Goal: Transaction & Acquisition: Obtain resource

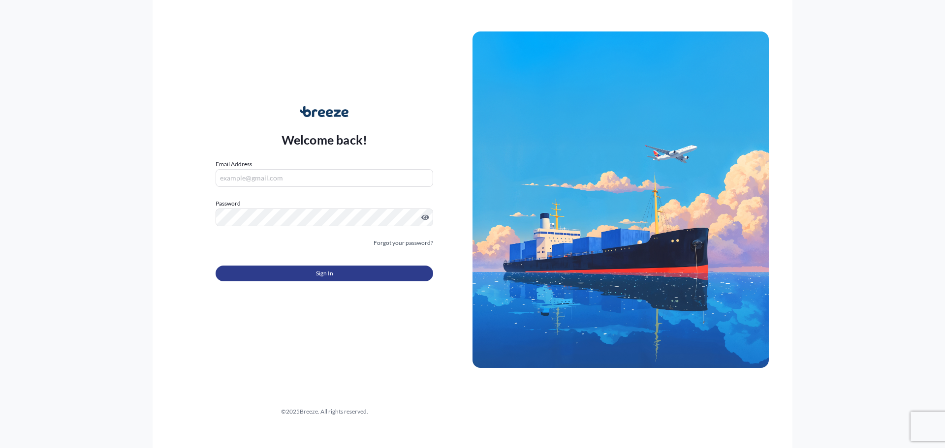
type input "[EMAIL_ADDRESS][DOMAIN_NAME]"
click at [311, 274] on button "Sign In" at bounding box center [325, 274] width 218 height 16
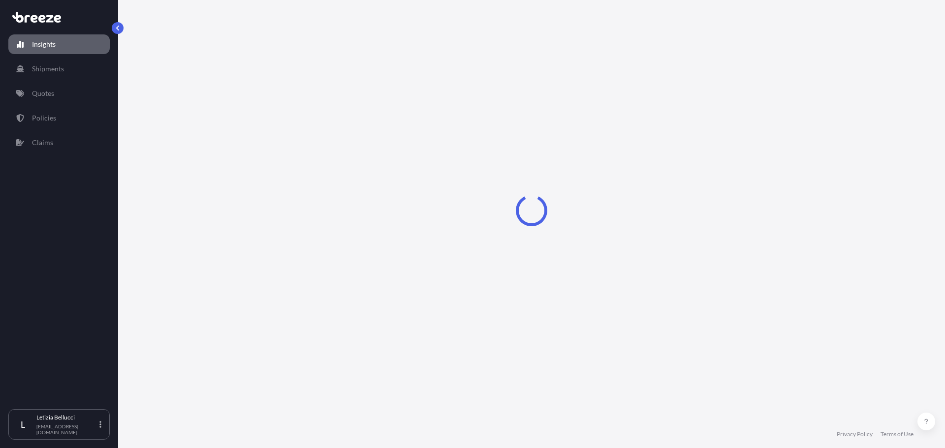
select select "2025"
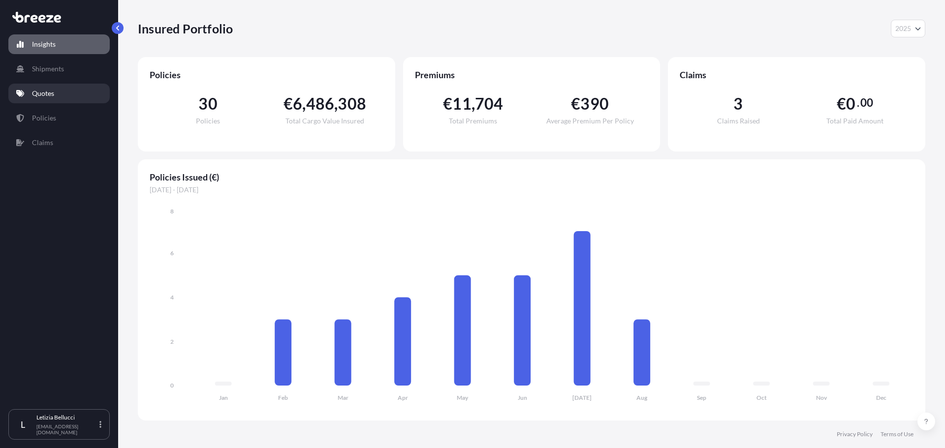
click at [47, 96] on p "Quotes" at bounding box center [43, 94] width 22 height 10
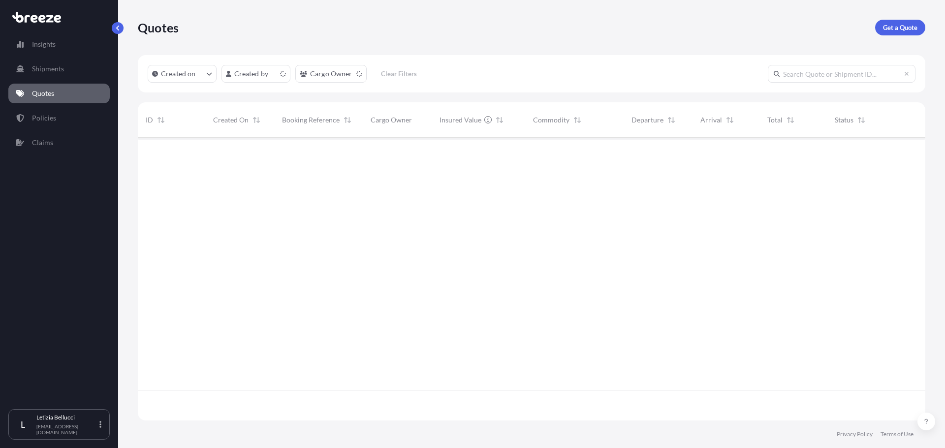
scroll to position [281, 780]
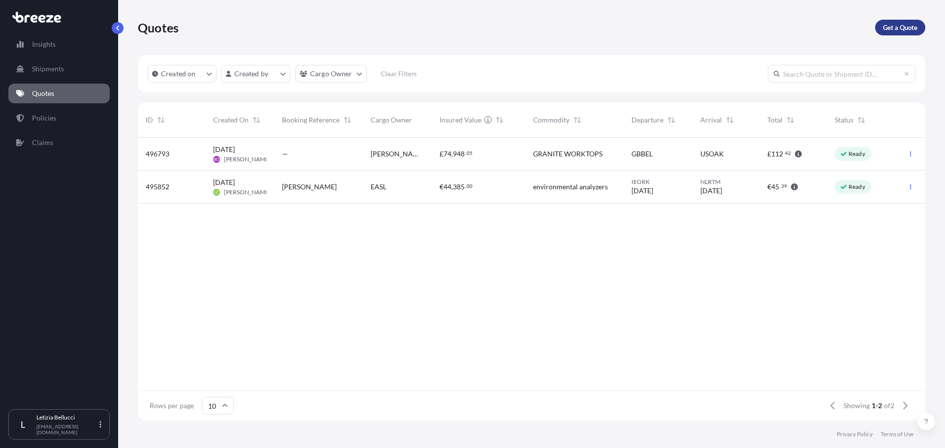
click at [904, 29] on p "Get a Quote" at bounding box center [900, 28] width 34 height 10
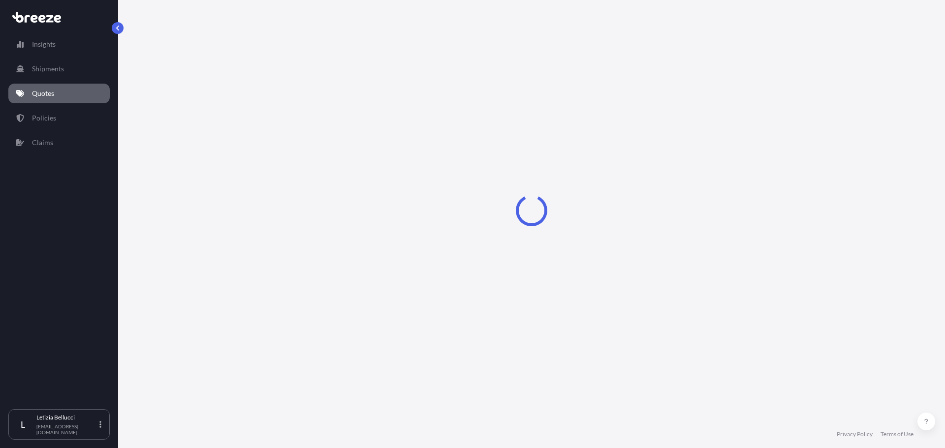
select select "Sea"
select select "1"
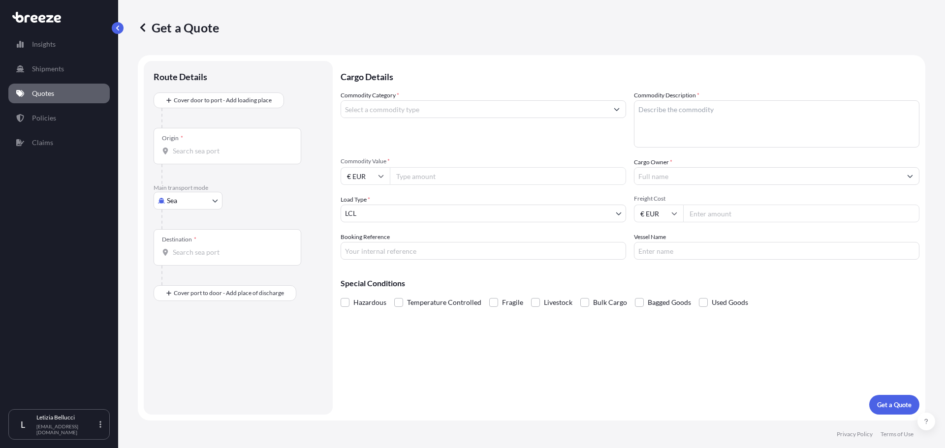
click at [183, 156] on div "Origin *" at bounding box center [228, 146] width 148 height 36
click at [183, 156] on input "Origin *" at bounding box center [231, 151] width 116 height 10
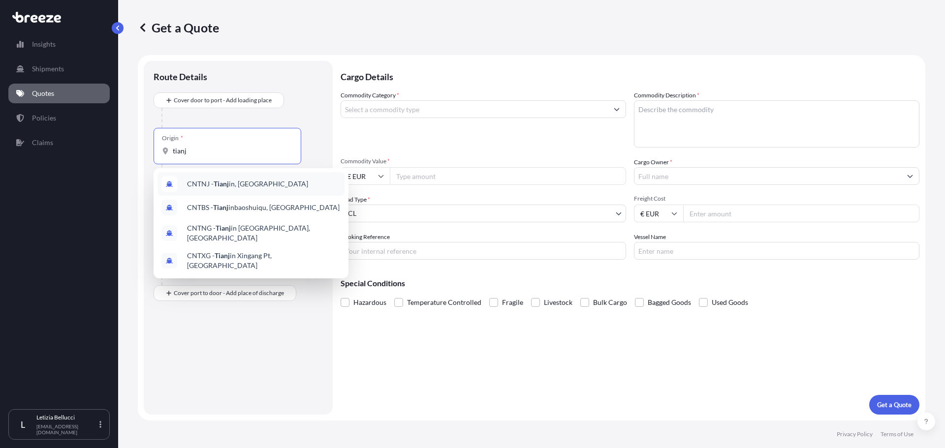
click at [237, 184] on span "CNTNJ - Tianj in, [GEOGRAPHIC_DATA]" at bounding box center [247, 184] width 121 height 10
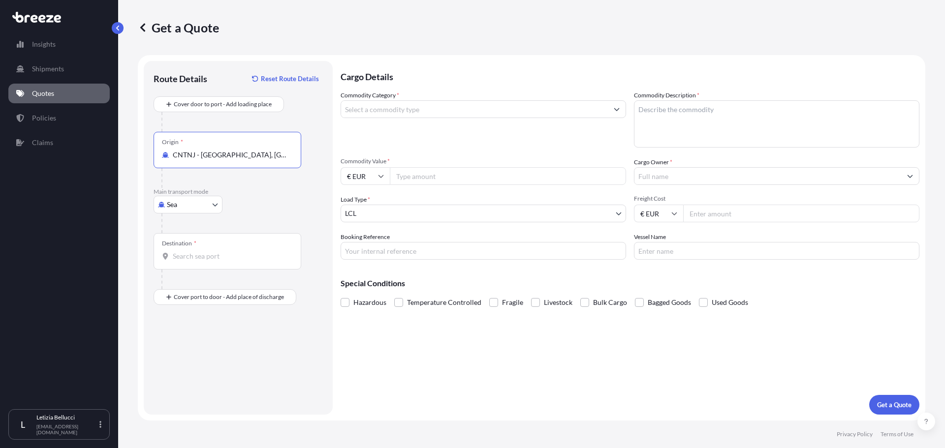
type input "CNTNJ - [GEOGRAPHIC_DATA], [GEOGRAPHIC_DATA]"
click at [202, 258] on input "Destination *" at bounding box center [231, 257] width 116 height 10
click at [413, 175] on input "Commodity Value *" at bounding box center [508, 176] width 236 height 18
type input "25190"
click at [353, 175] on input "€ EUR" at bounding box center [365, 176] width 49 height 18
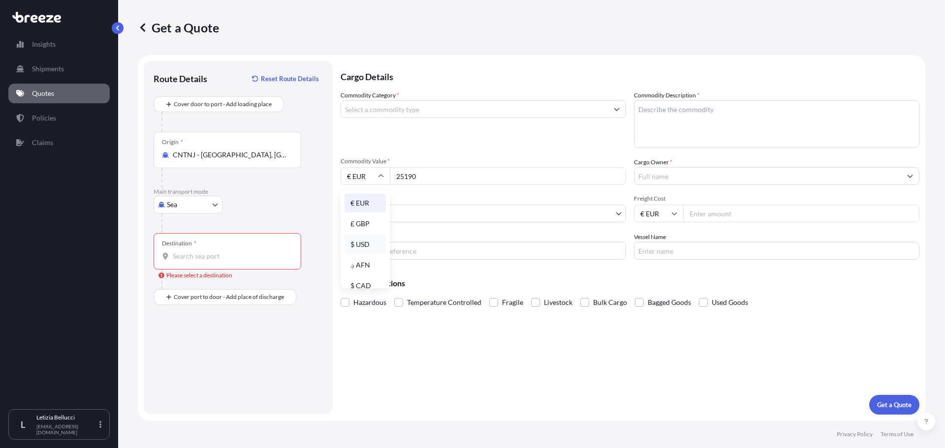
click at [364, 245] on div "$ USD" at bounding box center [365, 244] width 41 height 19
type input "$ USD"
click at [218, 251] on div "Destination *" at bounding box center [228, 251] width 148 height 36
click at [218, 252] on input "Destination * Please select a destination" at bounding box center [231, 257] width 116 height 10
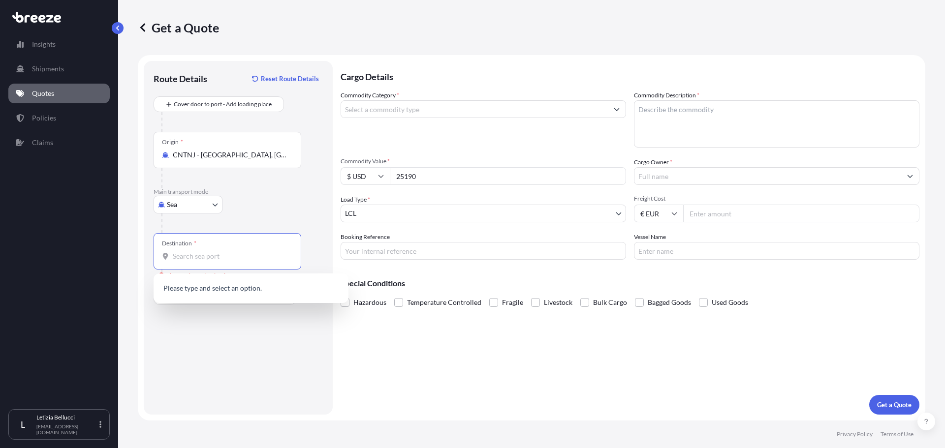
click at [219, 262] on div "Destination *" at bounding box center [228, 251] width 148 height 36
click at [219, 261] on input "Destination * Please select a destination" at bounding box center [231, 257] width 116 height 10
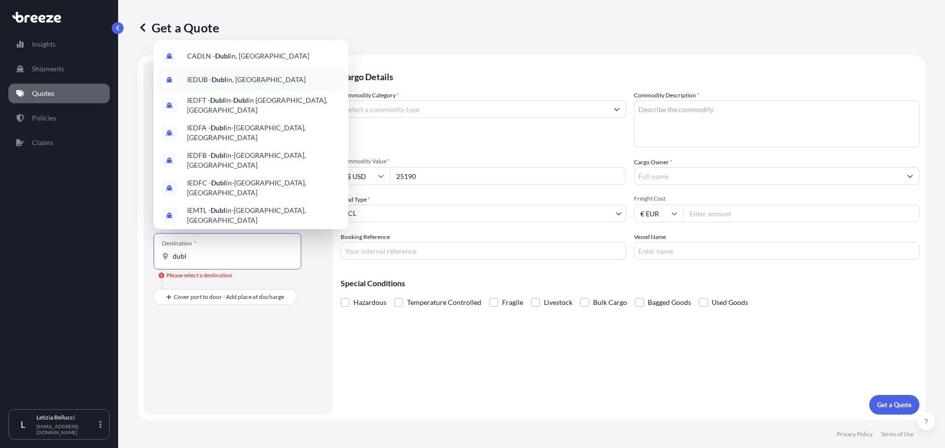
click at [232, 76] on span "IEDUB - Dubl in, [GEOGRAPHIC_DATA]" at bounding box center [246, 80] width 119 height 10
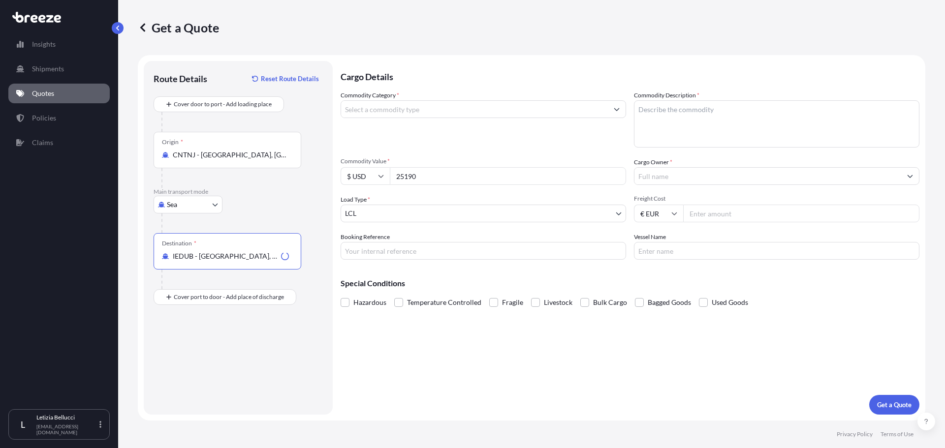
type input "IEDUB - [GEOGRAPHIC_DATA], [GEOGRAPHIC_DATA]"
click at [372, 107] on input "Commodity Category *" at bounding box center [474, 109] width 267 height 18
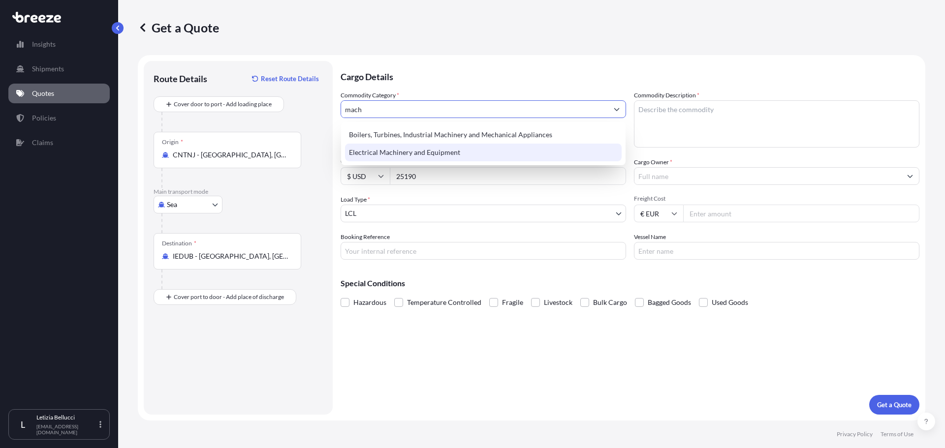
click at [390, 153] on div "Electrical Machinery and Equipment" at bounding box center [483, 153] width 277 height 18
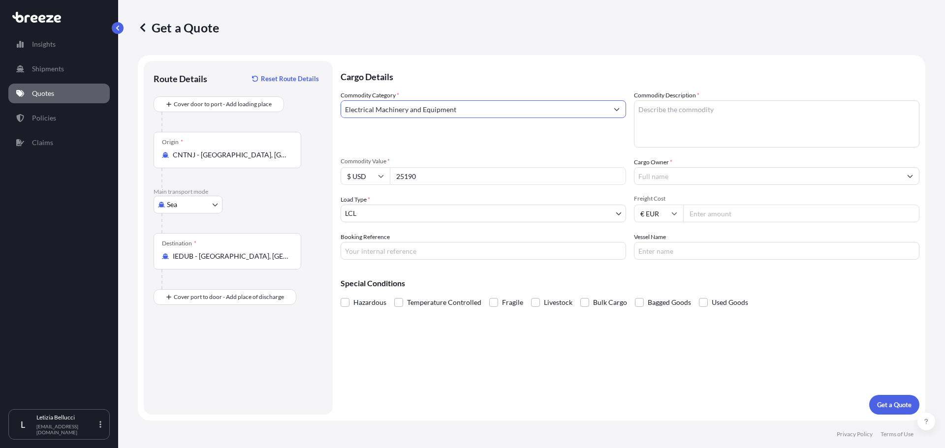
type input "Electrical Machinery and Equipment"
click at [679, 112] on textarea "Commodity Description *" at bounding box center [777, 123] width 286 height 47
type textarea "C"
type textarea "c"
type textarea "machinery"
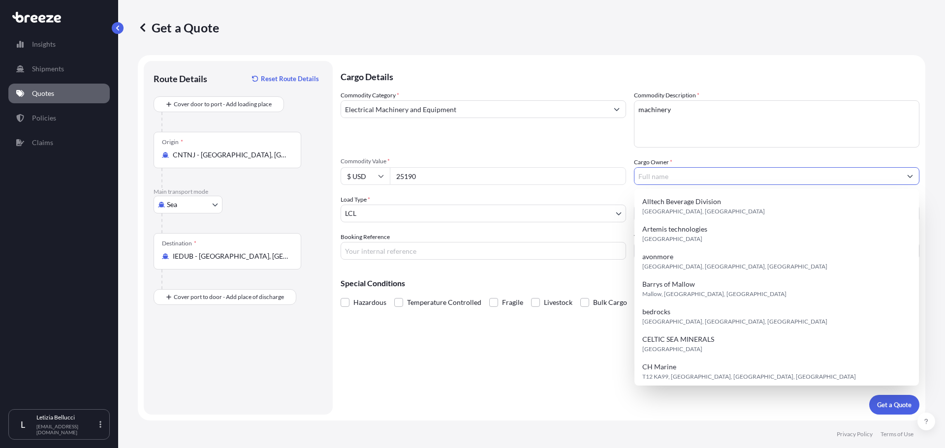
click at [661, 176] on input "Cargo Owner *" at bounding box center [768, 176] width 267 height 18
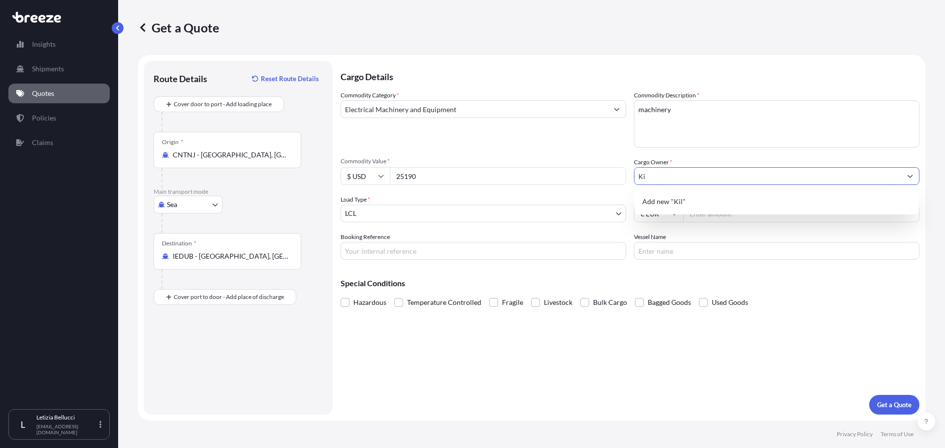
type input "K"
click at [686, 201] on span "Add new "Kilkock"" at bounding box center [671, 202] width 58 height 10
type input "Kilkock"
click at [704, 215] on input "Freight Cost" at bounding box center [801, 214] width 236 height 18
click at [676, 215] on icon at bounding box center [674, 214] width 6 height 6
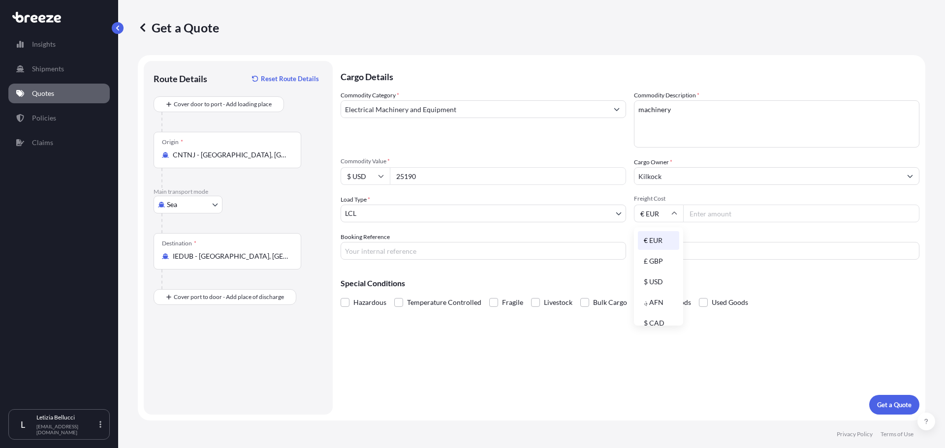
click at [658, 280] on div "$ USD" at bounding box center [658, 282] width 41 height 19
type input "$ USD"
click at [707, 216] on input "Freight Cost" at bounding box center [801, 214] width 236 height 18
click at [699, 212] on input "Freight Cost" at bounding box center [801, 214] width 236 height 18
type input "3700"
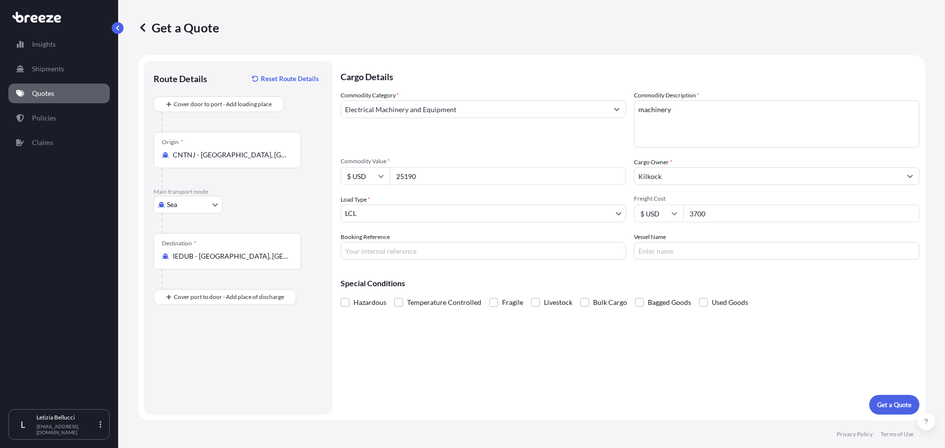
click at [385, 253] on input "Booking Reference" at bounding box center [484, 251] width 286 height 18
type input "Kilkock"
click at [663, 241] on label "Vessel Name" at bounding box center [650, 237] width 32 height 10
click at [663, 242] on input "Vessel Name" at bounding box center [777, 251] width 286 height 18
click at [665, 247] on input "Vessel Name" at bounding box center [777, 251] width 286 height 18
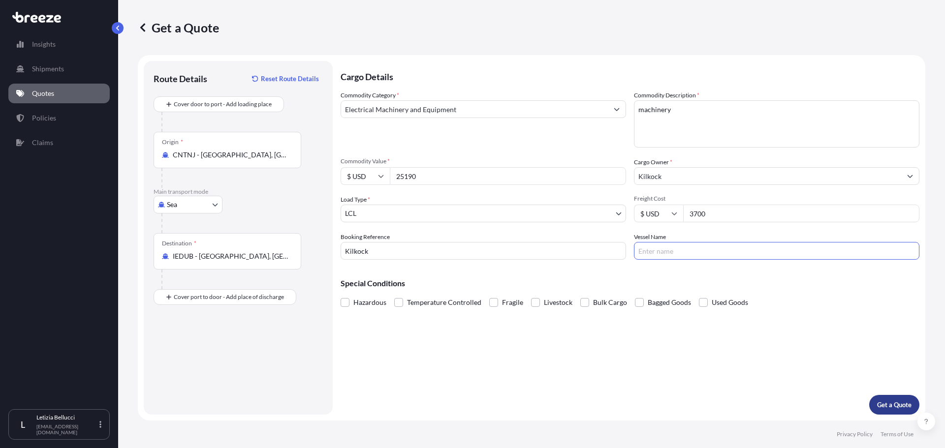
click at [890, 406] on p "Get a Quote" at bounding box center [894, 405] width 34 height 10
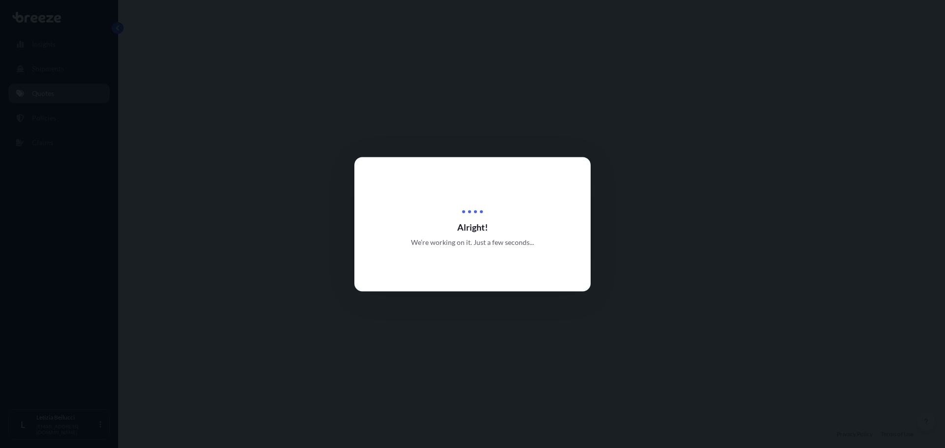
select select "Sea"
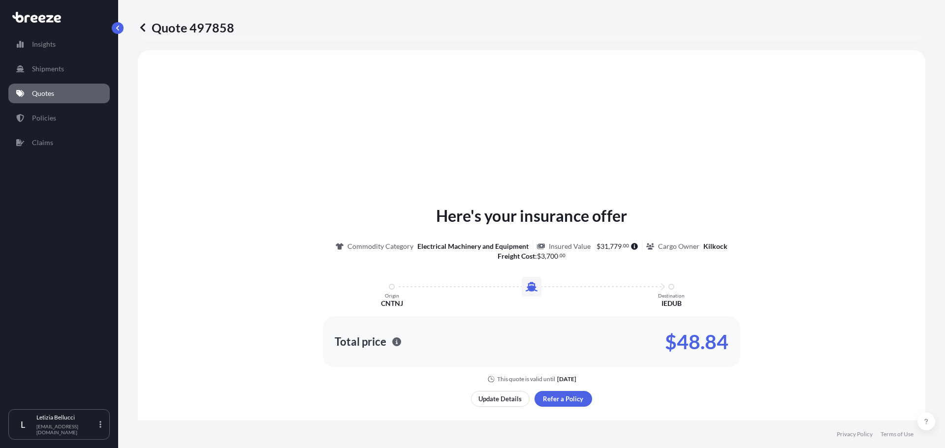
scroll to position [296, 0]
click at [501, 399] on p "Update Details" at bounding box center [499, 398] width 43 height 10
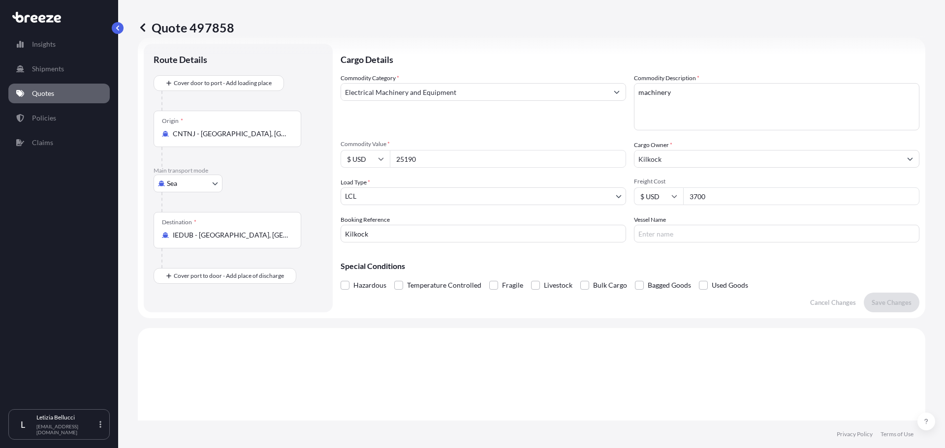
scroll to position [16, 0]
click at [397, 200] on body "Insights Shipments Quotes Policies Claims L [PERSON_NAME] [EMAIL_ADDRESS][DOMAI…" at bounding box center [472, 224] width 945 height 448
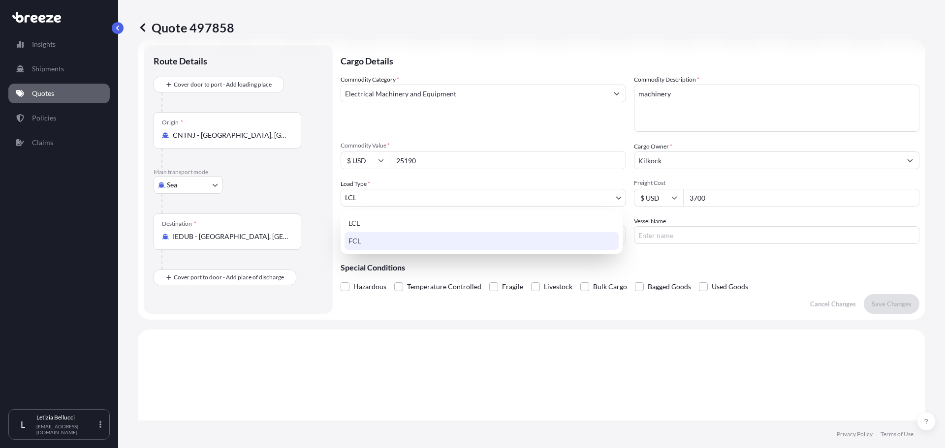
click at [374, 240] on div "FCL" at bounding box center [482, 241] width 274 height 18
select select "2"
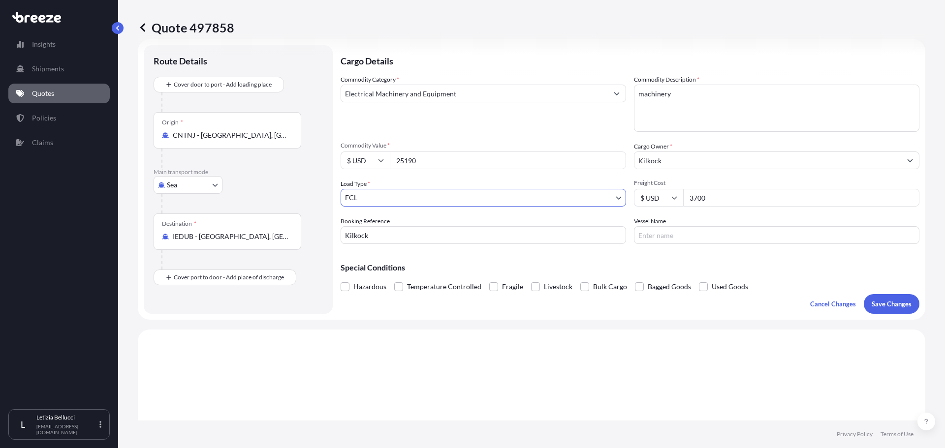
click at [664, 236] on input "Vessel Name" at bounding box center [777, 235] width 286 height 18
type input "MAJESTIC MAERSK"
drag, startPoint x: 706, startPoint y: 241, endPoint x: 591, endPoint y: 237, distance: 115.3
click at [591, 237] on div "Commodity Category * Electrical Machinery and Equipment Commodity Description *…" at bounding box center [630, 159] width 579 height 169
click at [893, 307] on p "Save Changes" at bounding box center [892, 304] width 40 height 10
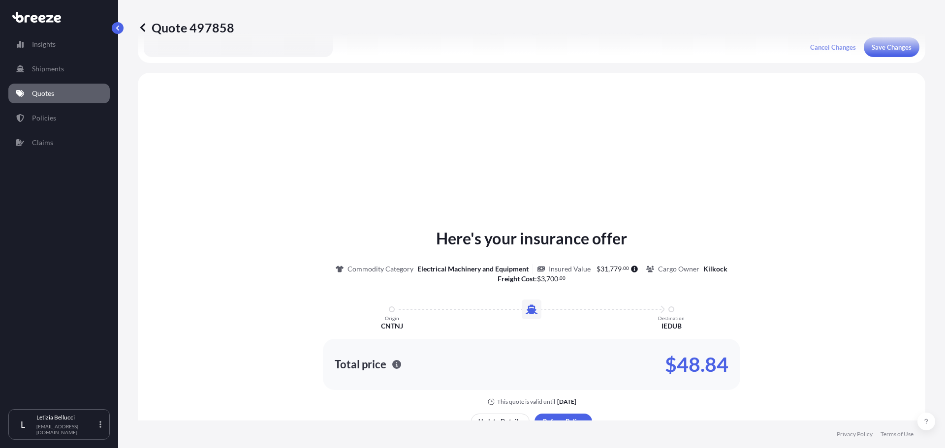
scroll to position [296, 0]
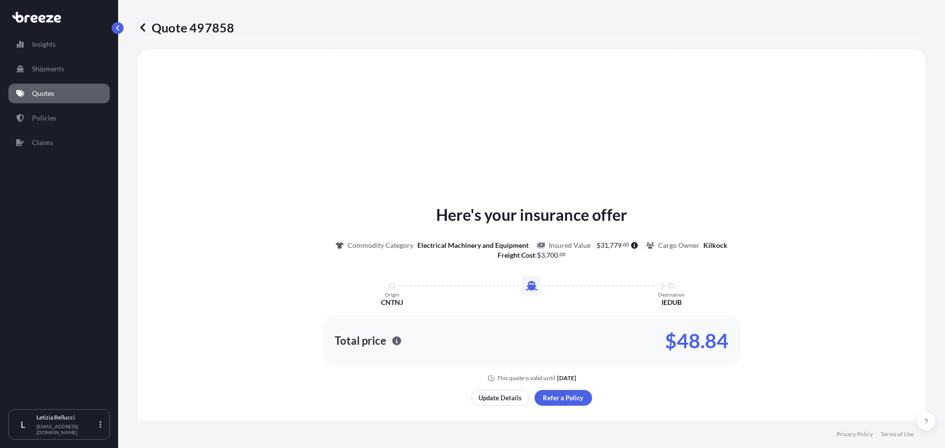
select select "Sea"
select select "2"
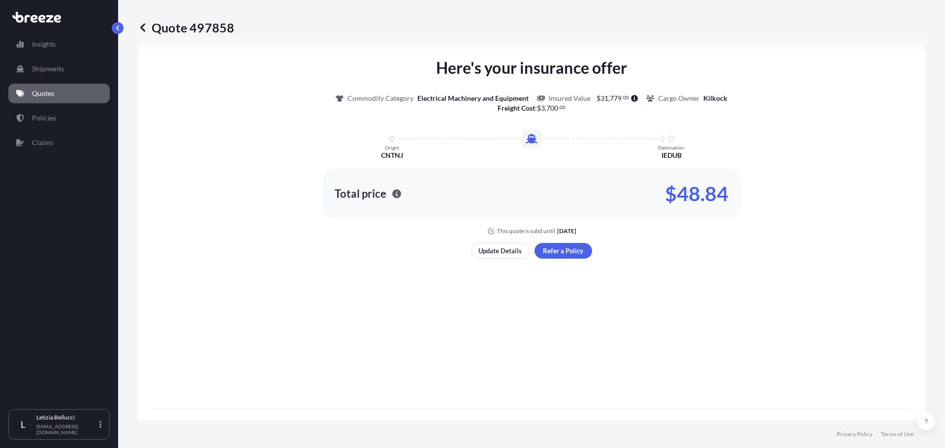
scroll to position [444, 0]
click at [53, 88] on link "Quotes" at bounding box center [58, 94] width 101 height 20
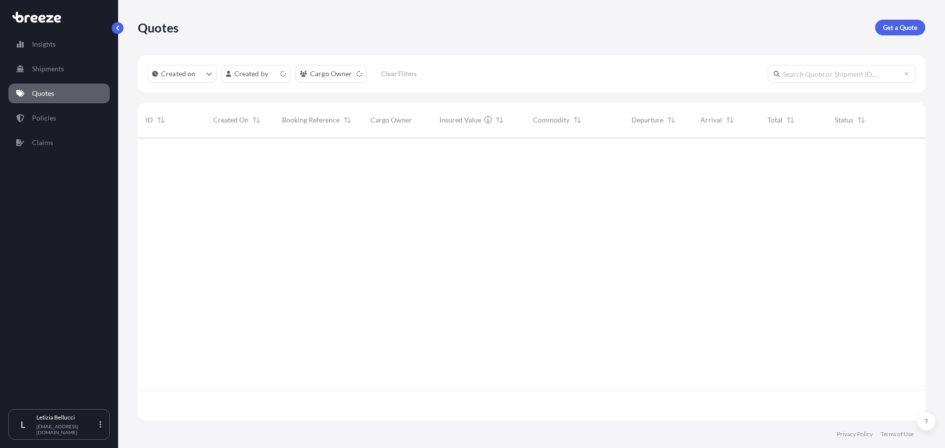
scroll to position [281, 780]
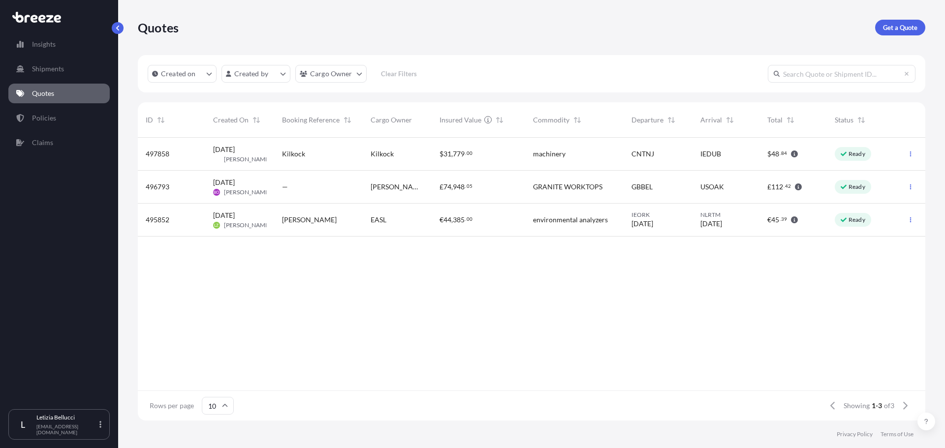
click at [53, 92] on p "Quotes" at bounding box center [43, 94] width 22 height 10
click at [883, 29] on p "Get a Quote" at bounding box center [900, 28] width 34 height 10
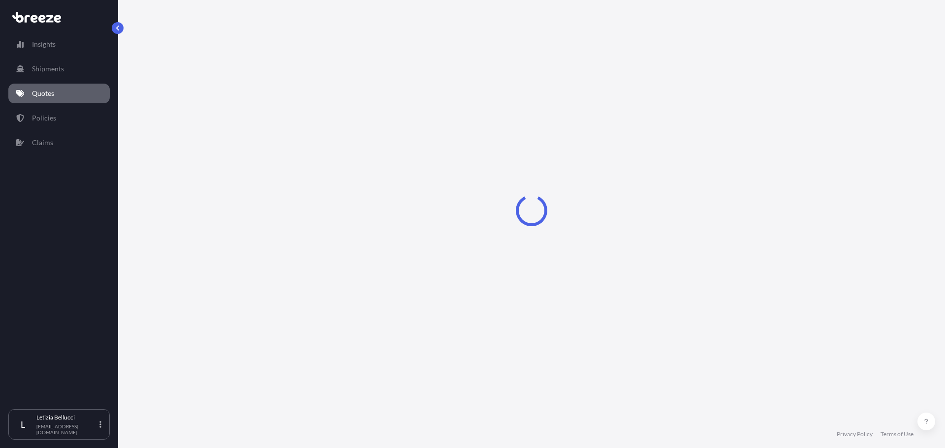
select select "Sea"
select select "1"
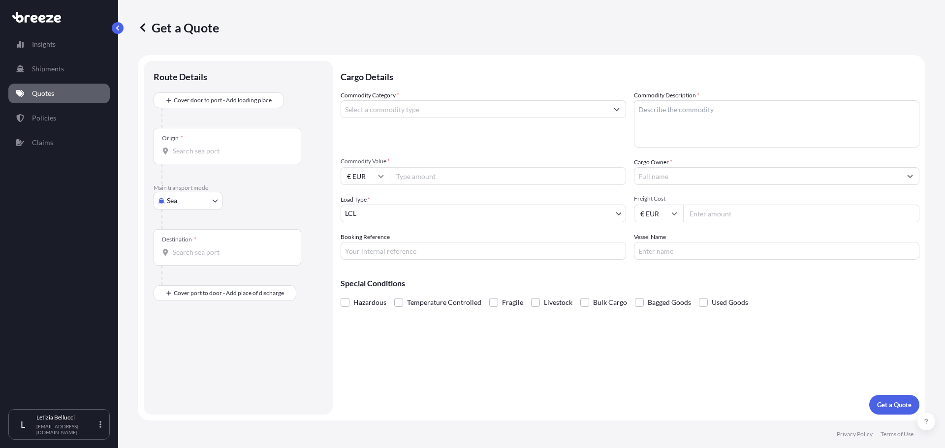
click at [201, 158] on div "Origin *" at bounding box center [228, 146] width 148 height 36
click at [201, 156] on input "Origin *" at bounding box center [231, 151] width 116 height 10
type input "CNQIN - [GEOGRAPHIC_DATA], [GEOGRAPHIC_DATA]"
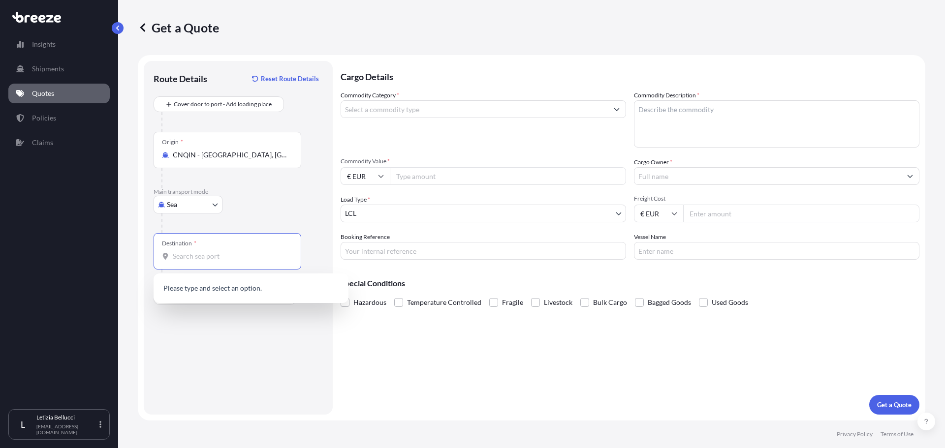
click at [193, 260] on input "Destination *" at bounding box center [231, 257] width 116 height 10
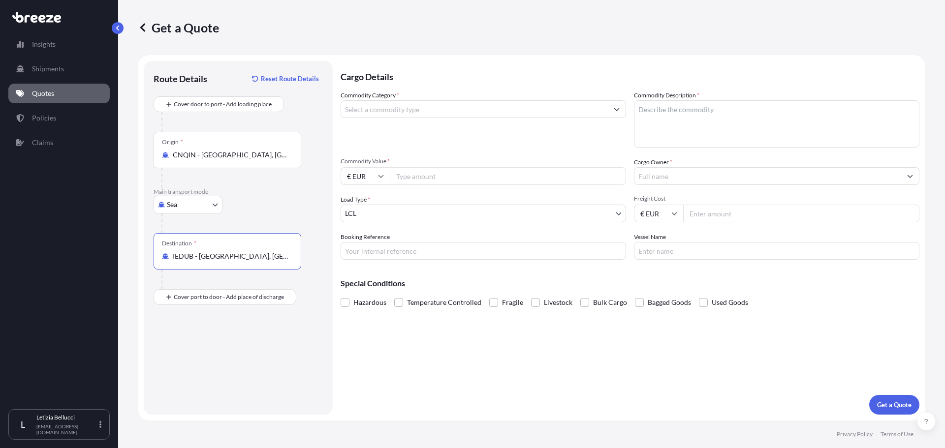
type input "IEDUB - [GEOGRAPHIC_DATA], [GEOGRAPHIC_DATA]"
click at [421, 118] on div "Commodity Category *" at bounding box center [484, 119] width 286 height 57
click at [411, 110] on input "Commodity Category *" at bounding box center [474, 109] width 267 height 18
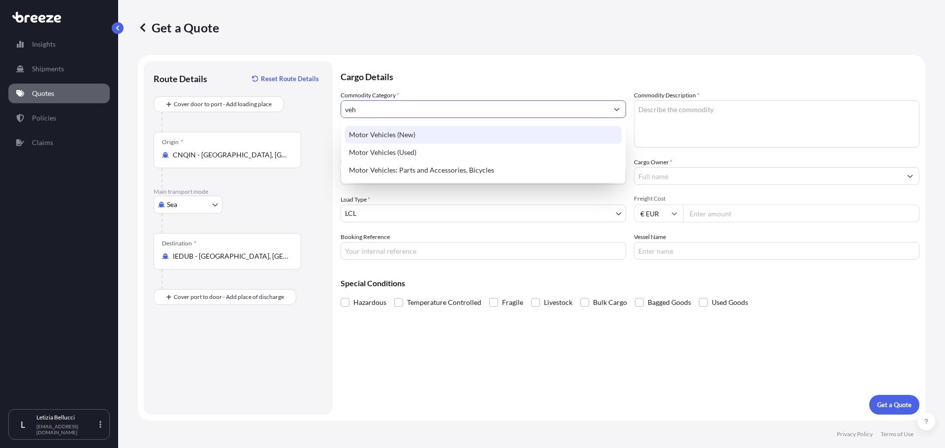
click at [435, 140] on div "Motor Vehicles (New)" at bounding box center [483, 135] width 277 height 18
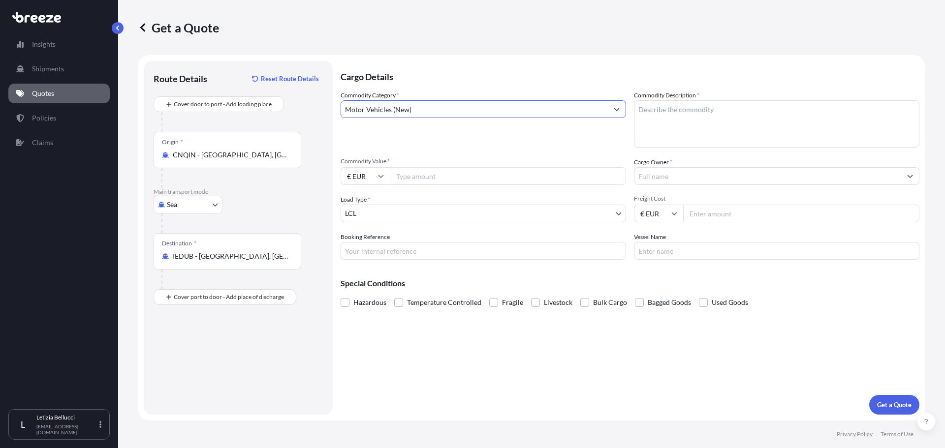
type input "Motor Vehicles (New)"
click at [722, 111] on textarea "Commodity Description *" at bounding box center [777, 123] width 286 height 47
type textarea "Vehicles"
click at [481, 176] on input "Commodity Value *" at bounding box center [508, 176] width 236 height 18
type input "9"
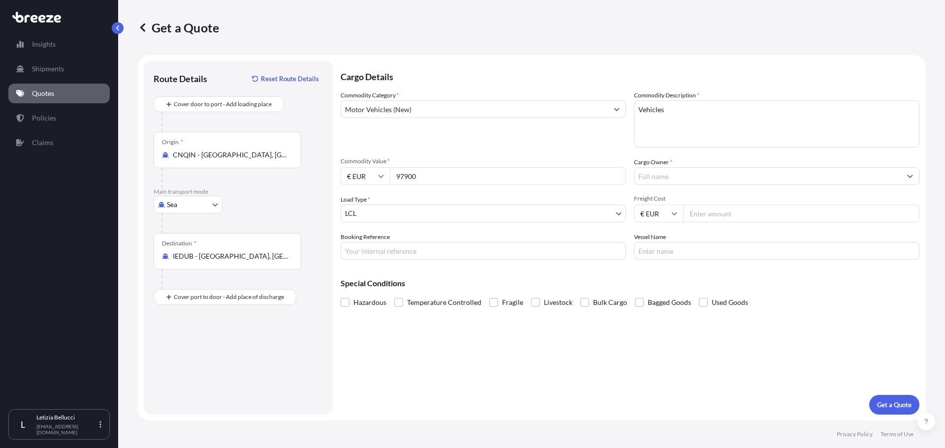
type input "97900"
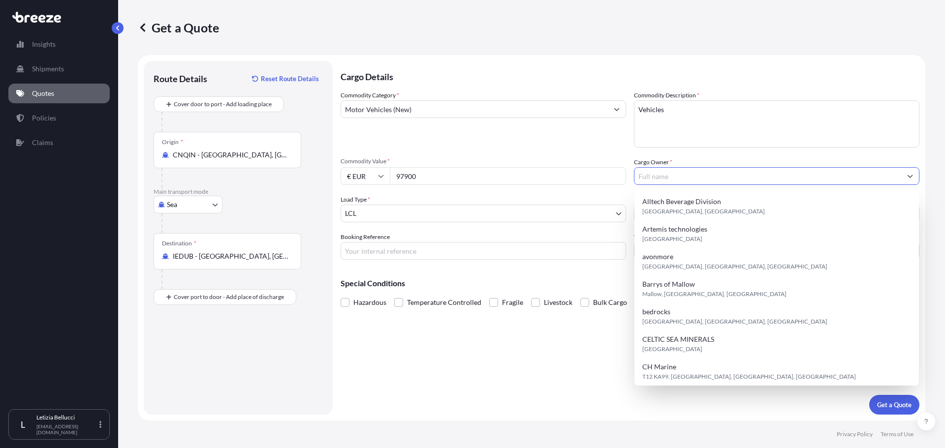
click at [677, 179] on input "Cargo Owner *" at bounding box center [768, 176] width 267 height 18
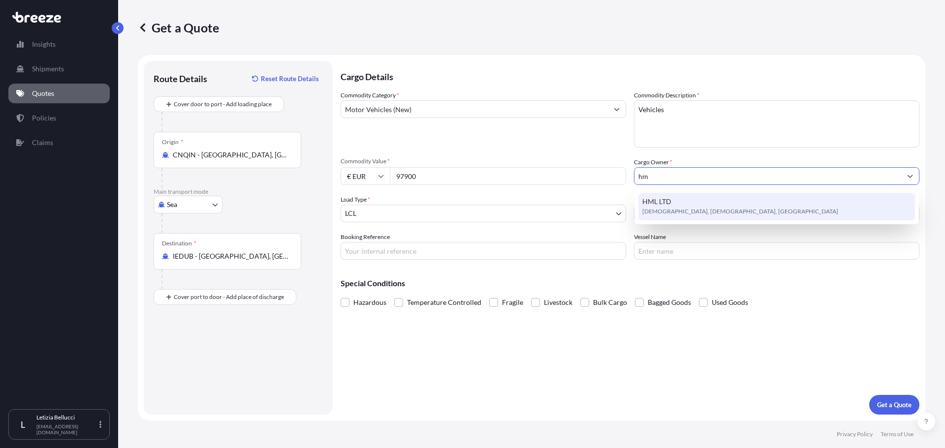
click at [679, 204] on div "HML LTD Buncrana, [GEOGRAPHIC_DATA], [GEOGRAPHIC_DATA]" at bounding box center [776, 207] width 277 height 28
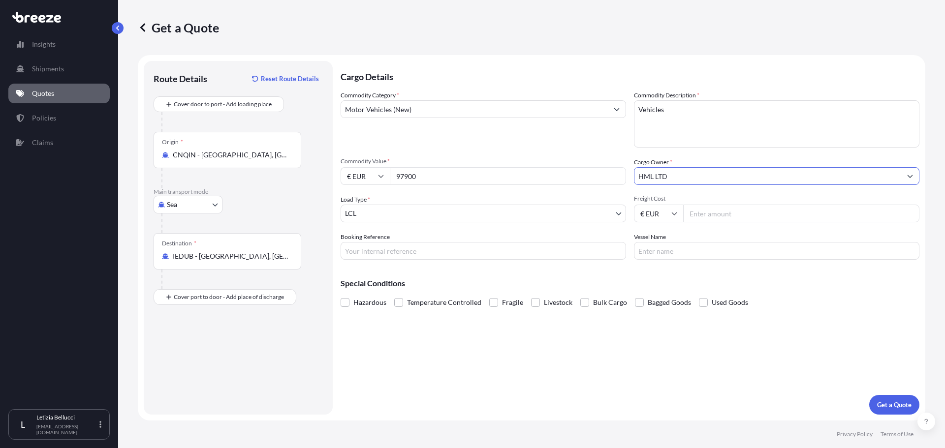
type input "HML LTD"
click at [426, 213] on body "15 options available. 5 options available. 0 options available. 1 option availa…" at bounding box center [472, 224] width 945 height 448
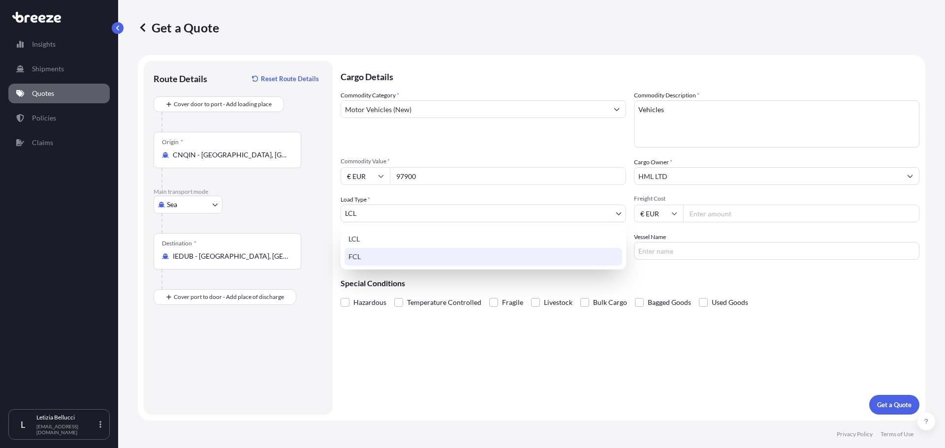
click at [360, 255] on div "FCL" at bounding box center [484, 257] width 278 height 18
select select "2"
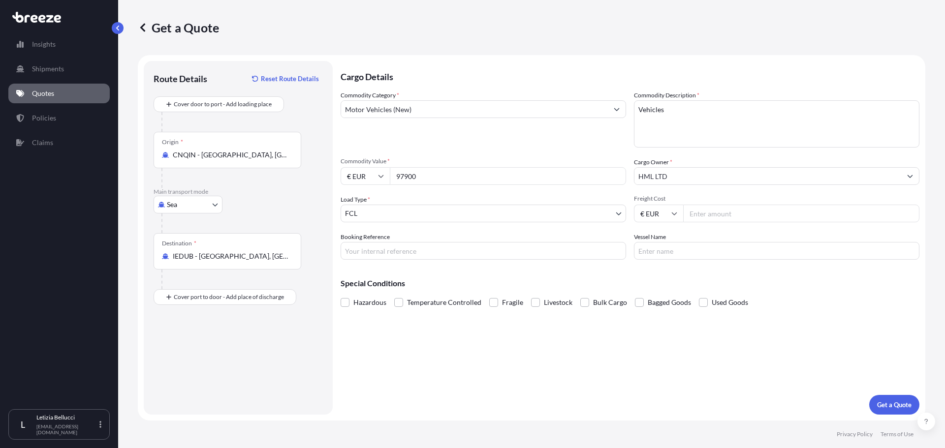
click at [727, 216] on input "Freight Cost" at bounding box center [801, 214] width 236 height 18
click at [727, 206] on input "Freight Cost" at bounding box center [801, 214] width 236 height 18
click at [724, 213] on input "Freight Cost" at bounding box center [801, 214] width 236 height 18
click at [656, 213] on input "€ EUR" at bounding box center [658, 214] width 49 height 18
click at [716, 212] on input "Freight Cost" at bounding box center [801, 214] width 236 height 18
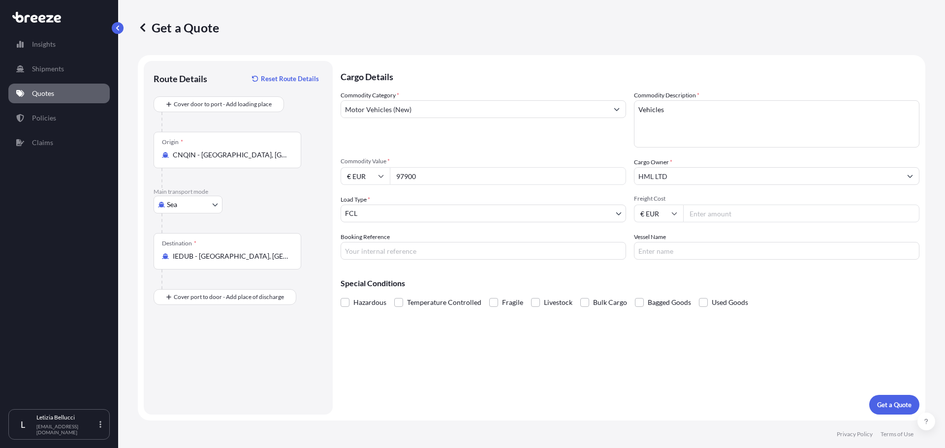
click at [670, 214] on input "€ EUR" at bounding box center [658, 214] width 49 height 18
click at [662, 283] on div "$ USD" at bounding box center [658, 282] width 41 height 19
type input "$ USD"
click at [715, 213] on input "Freight Cost" at bounding box center [801, 214] width 236 height 18
type input "3450"
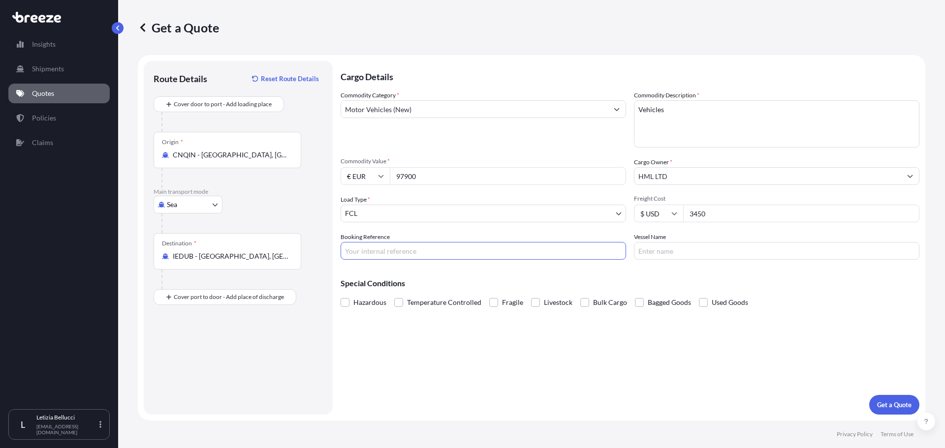
click at [394, 259] on input "Booking Reference" at bounding box center [484, 251] width 286 height 18
paste input "DSG1052C"
type input "DSG1052C"
click at [714, 254] on input "Vessel Name" at bounding box center [777, 251] width 286 height 18
paste input "MAJESTIC MAERSK"
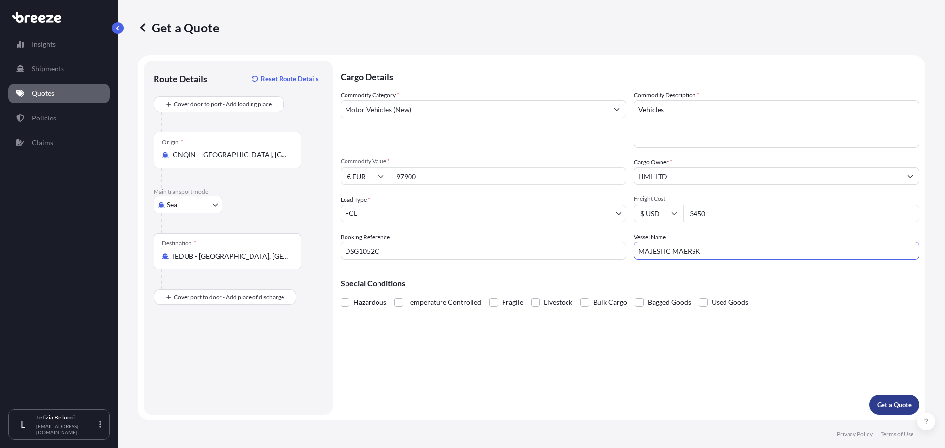
type input "MAJESTIC MAERSK"
click at [909, 405] on p "Get a Quote" at bounding box center [894, 405] width 34 height 10
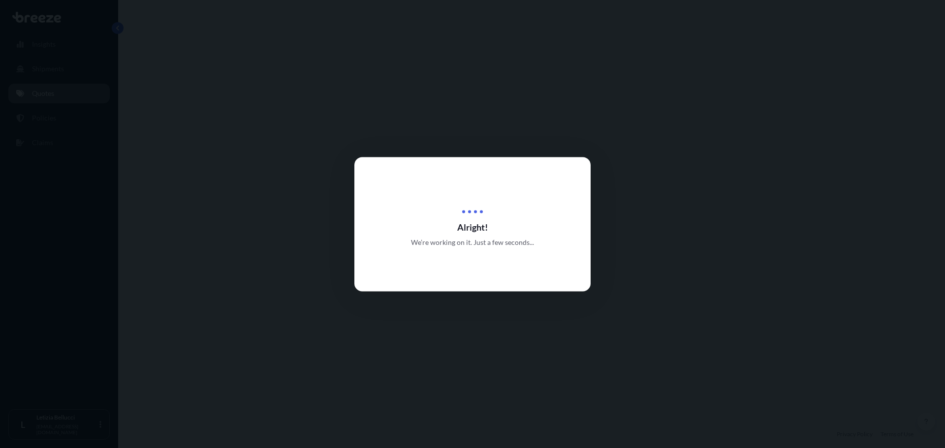
select select "Sea"
select select "2"
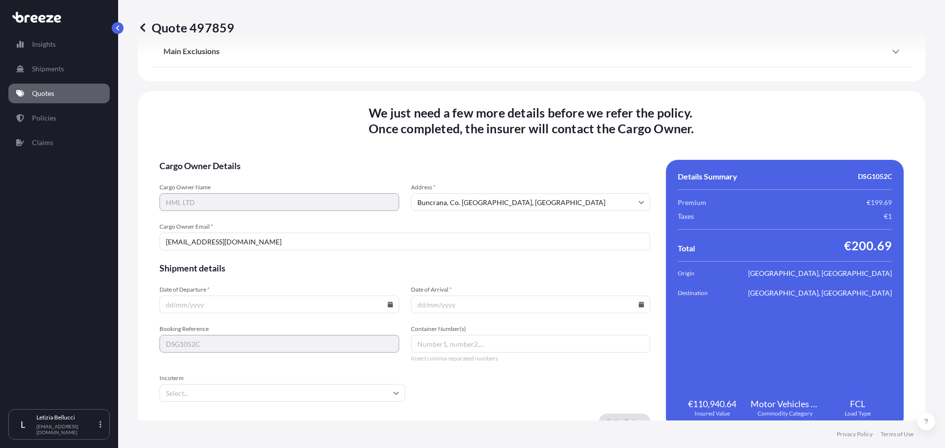
scroll to position [1265, 0]
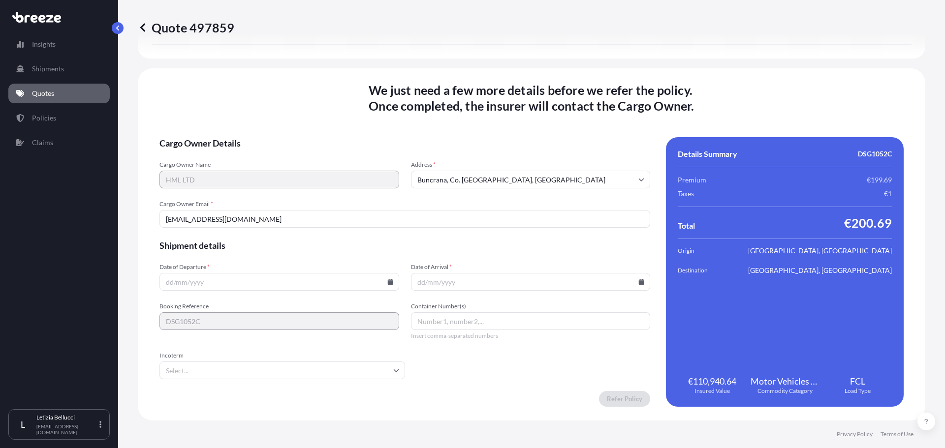
click at [171, 285] on input "Date of Departure *" at bounding box center [279, 282] width 240 height 18
type input "[DATE]"
click at [449, 324] on input "Container Number(s)" at bounding box center [531, 322] width 240 height 18
paste input "MRSU6789335"
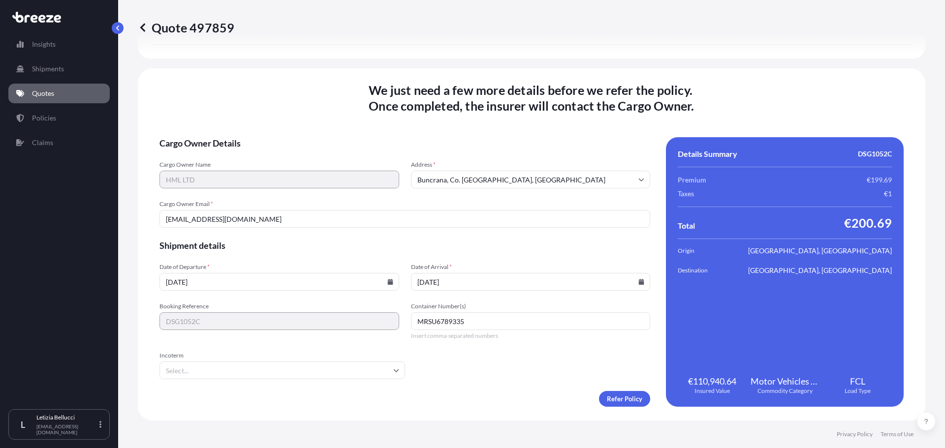
type input "MRSU6789335"
click at [203, 375] on input "Incoterm" at bounding box center [282, 371] width 246 height 18
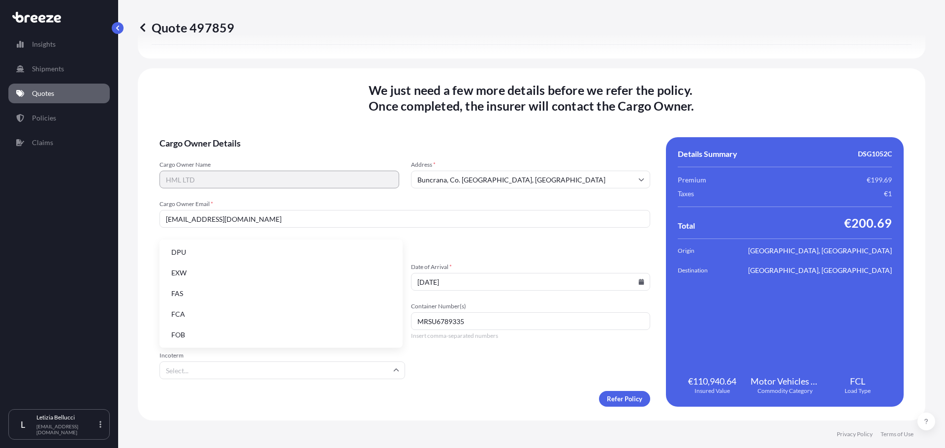
scroll to position [125, 0]
click at [193, 332] on li "FOB" at bounding box center [280, 334] width 235 height 19
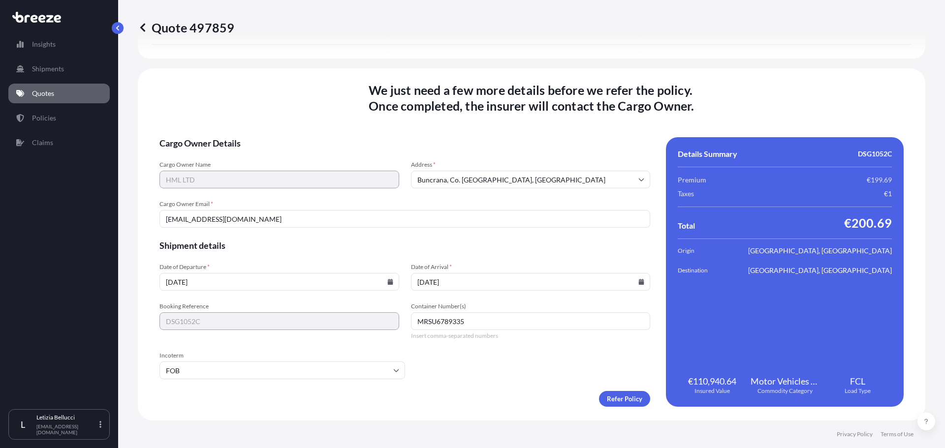
click at [474, 365] on form "Cargo Owner Details Cargo Owner Name HML LTD Address * Buncrana, Co. [GEOGRAPHI…" at bounding box center [404, 272] width 491 height 270
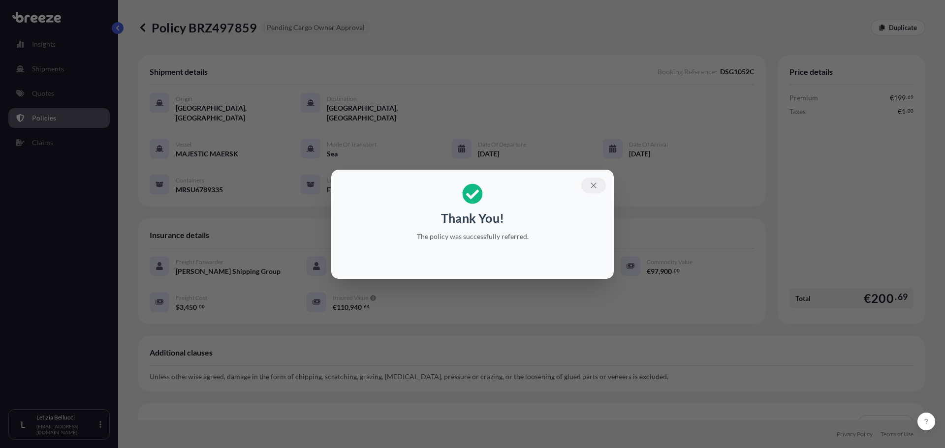
click at [591, 188] on icon "button" at bounding box center [593, 185] width 5 height 5
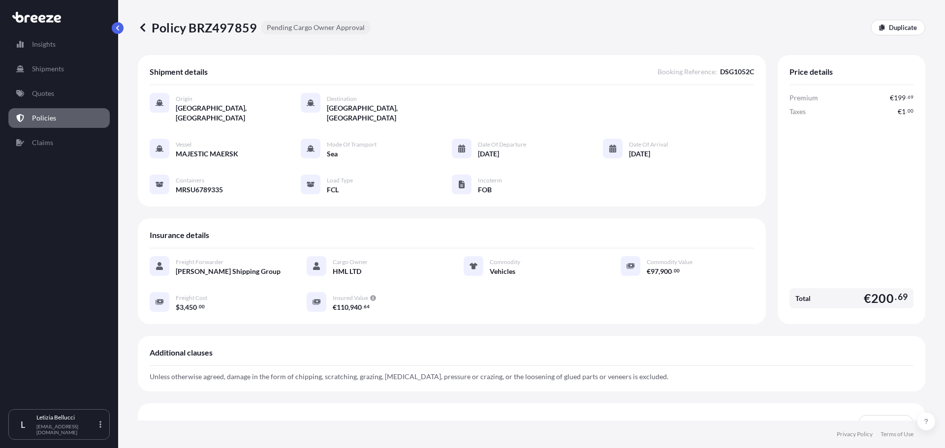
click at [217, 28] on p "Policy BRZ497859" at bounding box center [197, 28] width 119 height 16
copy p "BRZ497859"
